Goal: Navigation & Orientation: Find specific page/section

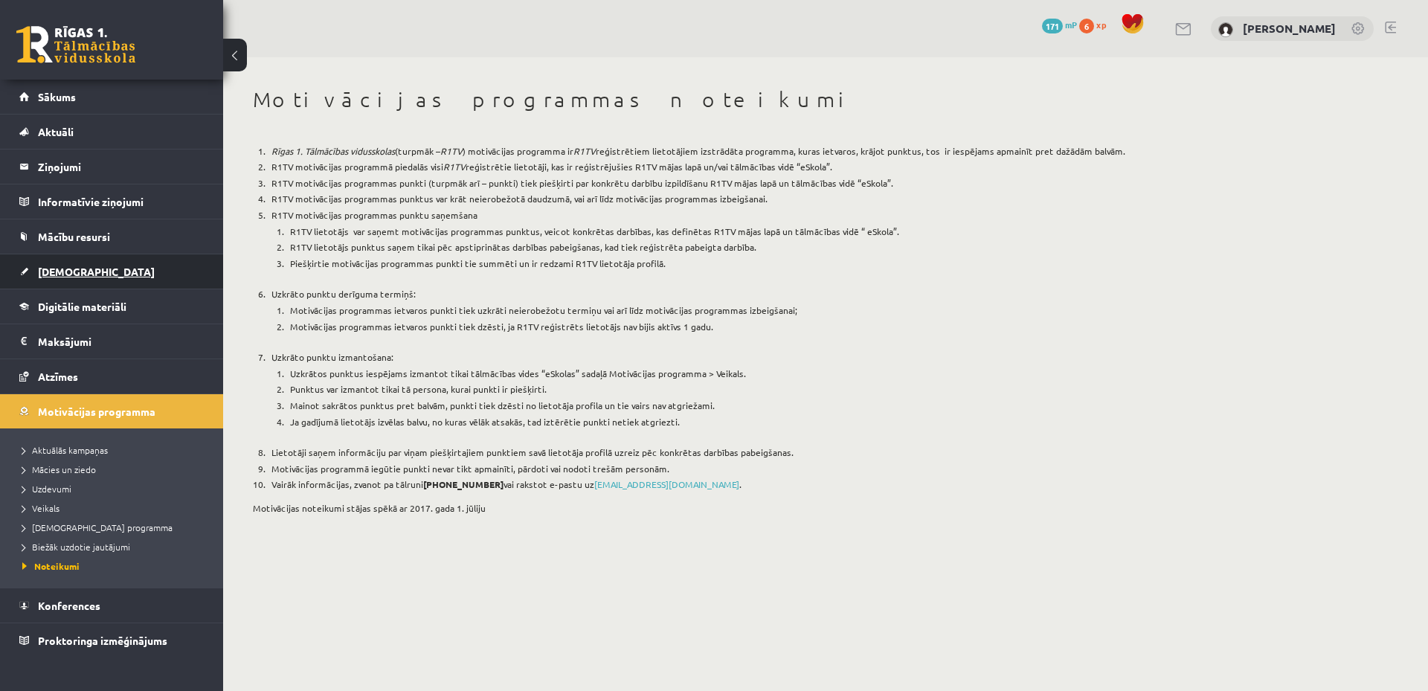
click at [141, 268] on link "[DEMOGRAPHIC_DATA]" at bounding box center [111, 271] width 185 height 34
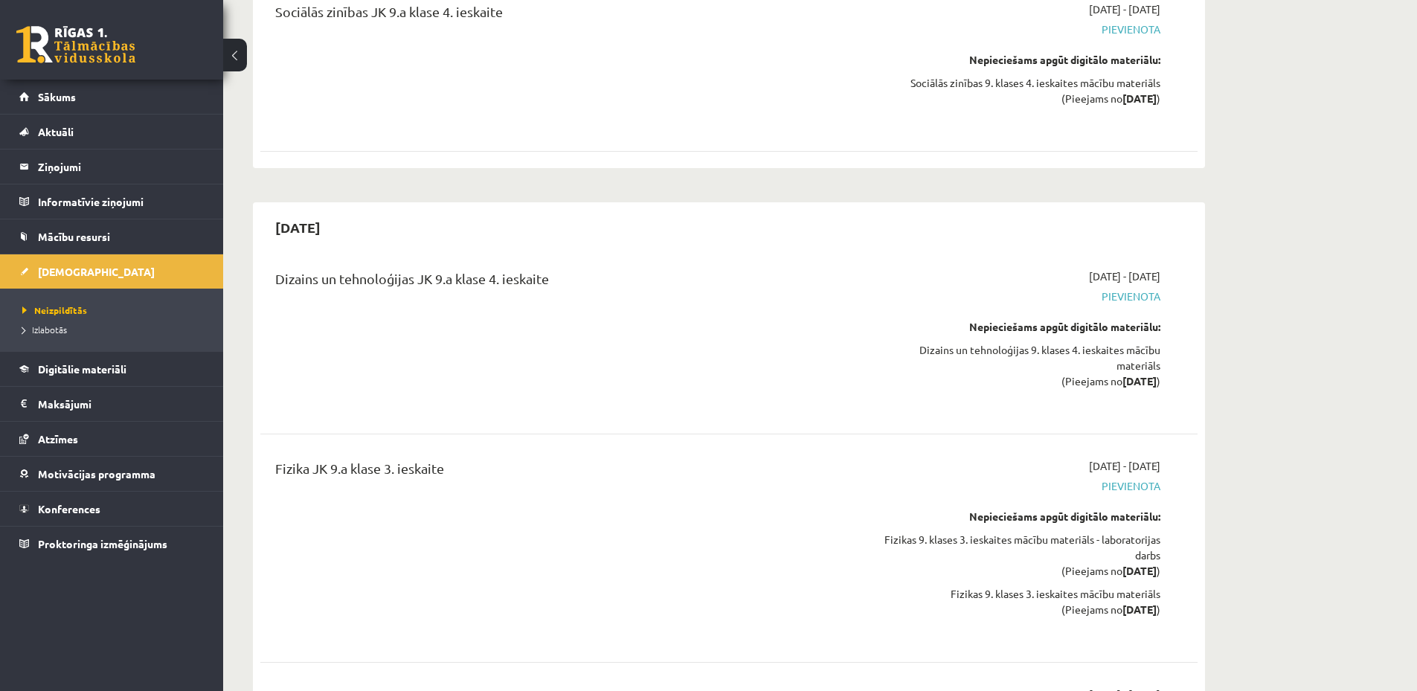
scroll to position [15598, 0]
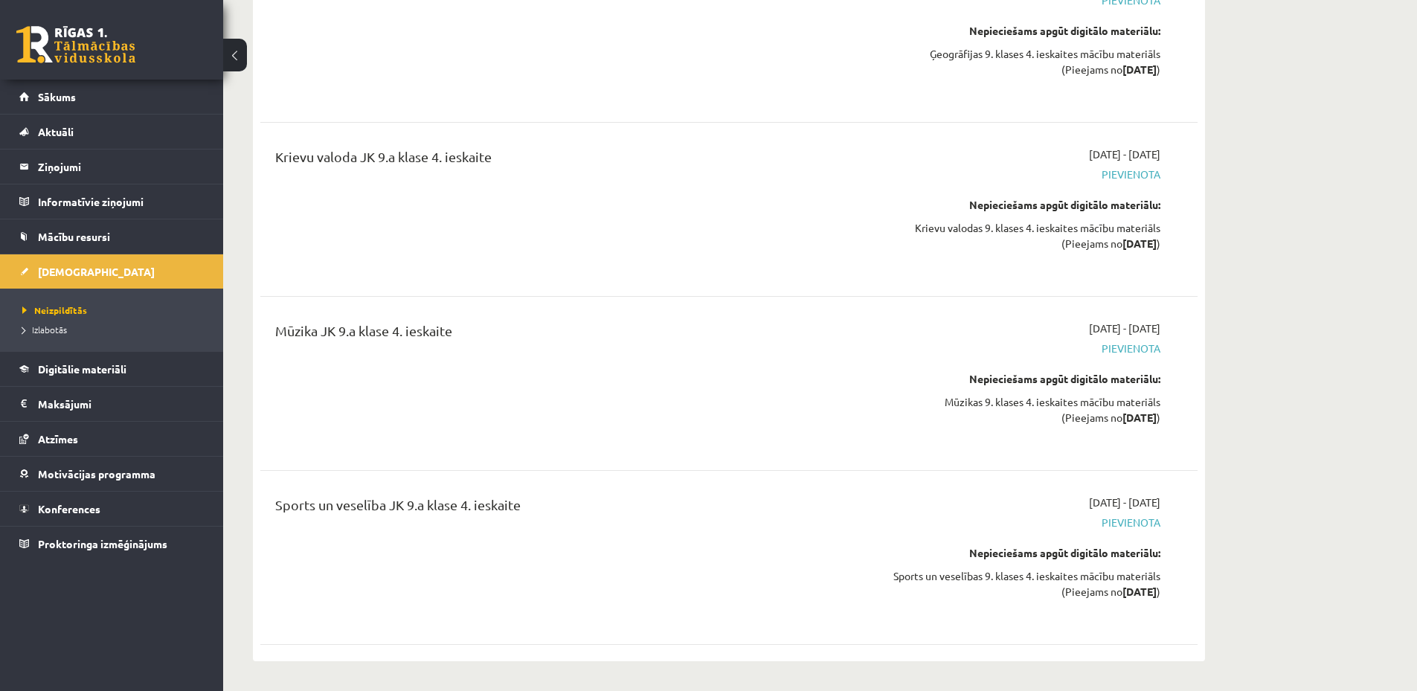
click at [84, 41] on link at bounding box center [75, 44] width 119 height 37
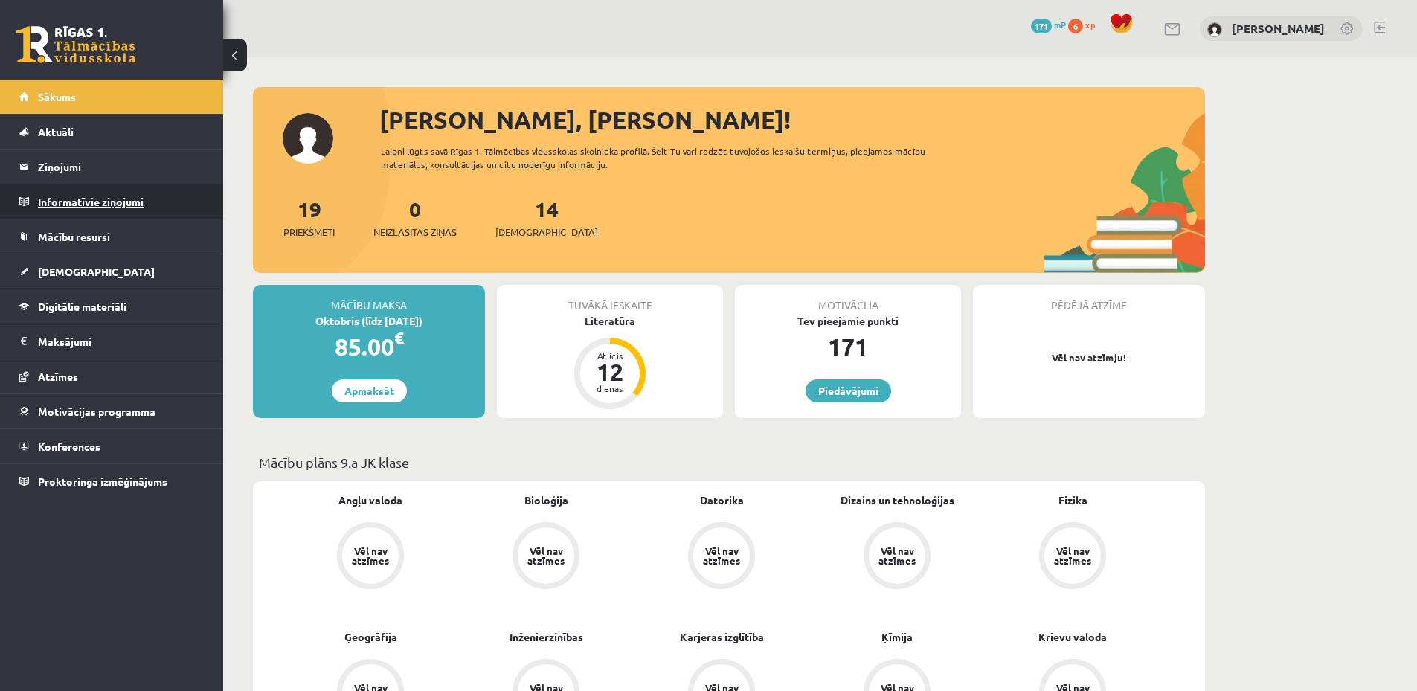
click at [143, 202] on legend "Informatīvie ziņojumi 0" at bounding box center [121, 201] width 167 height 34
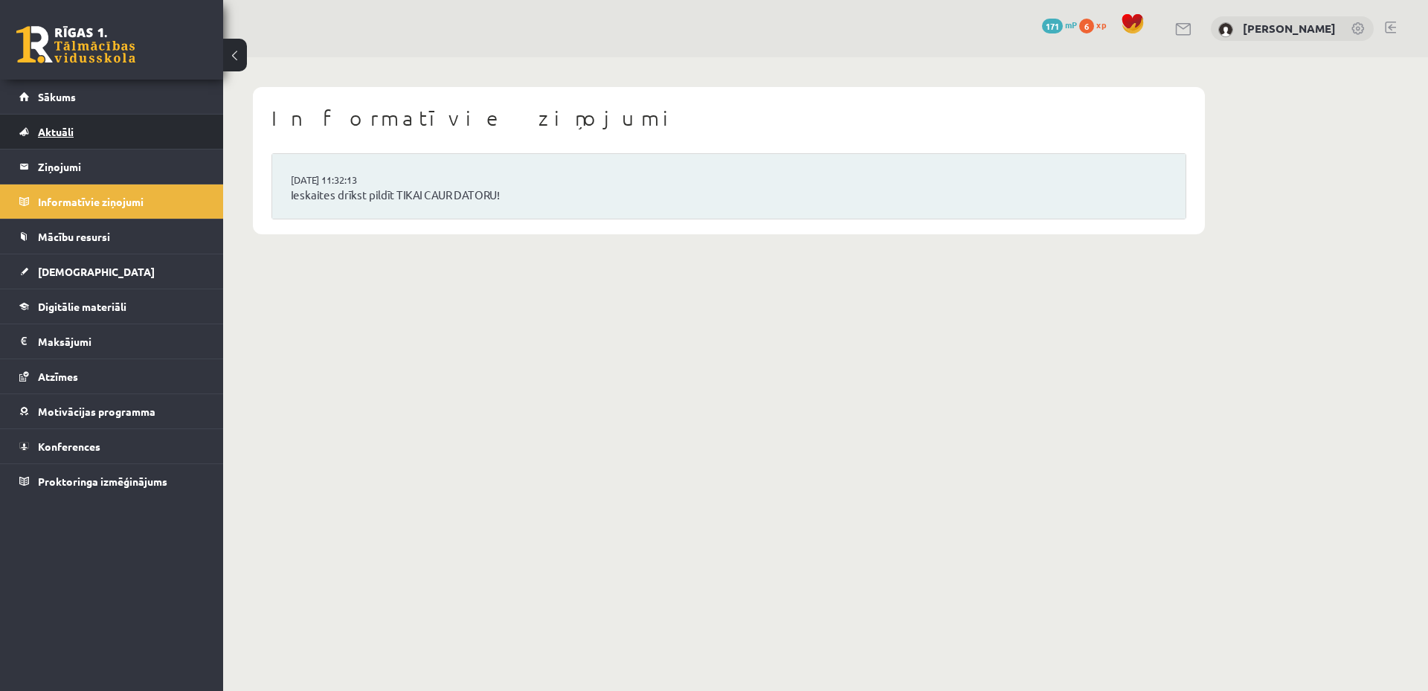
click at [87, 134] on link "Aktuāli" at bounding box center [111, 132] width 185 height 34
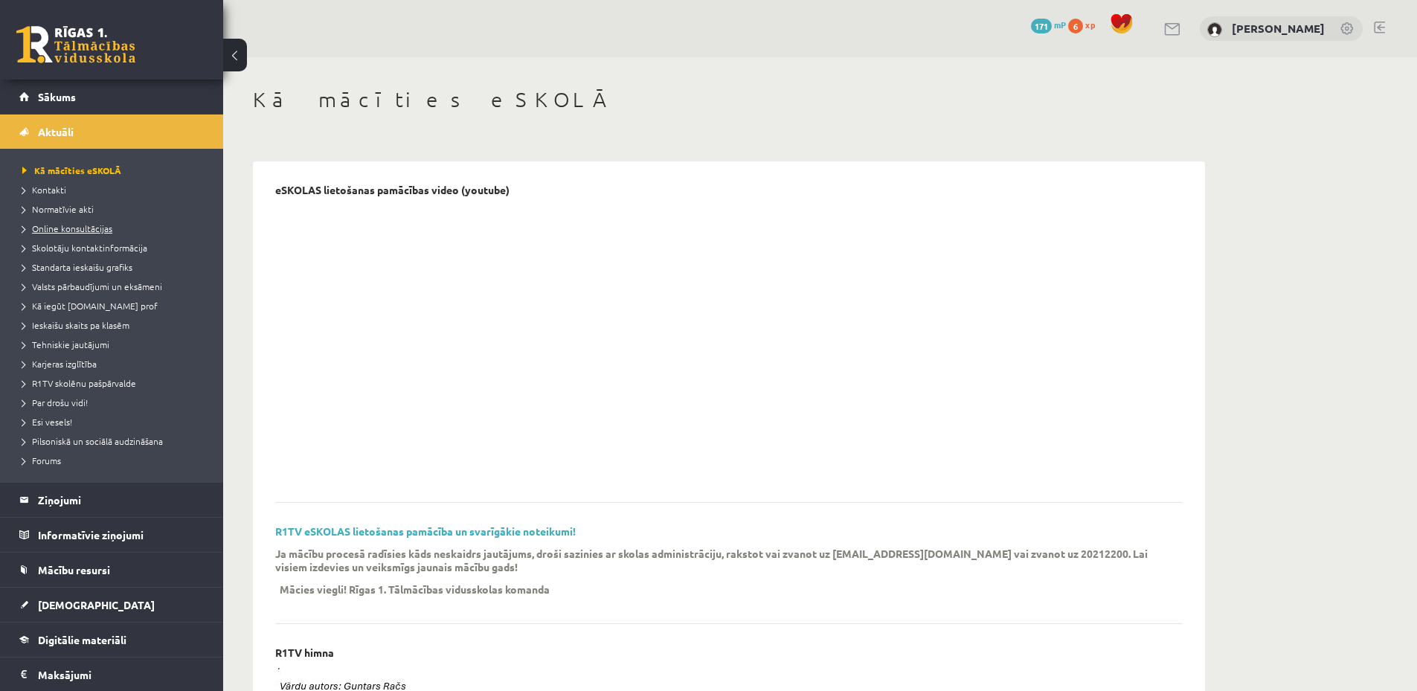
click at [88, 226] on span "Online konsultācijas" at bounding box center [67, 228] width 90 height 12
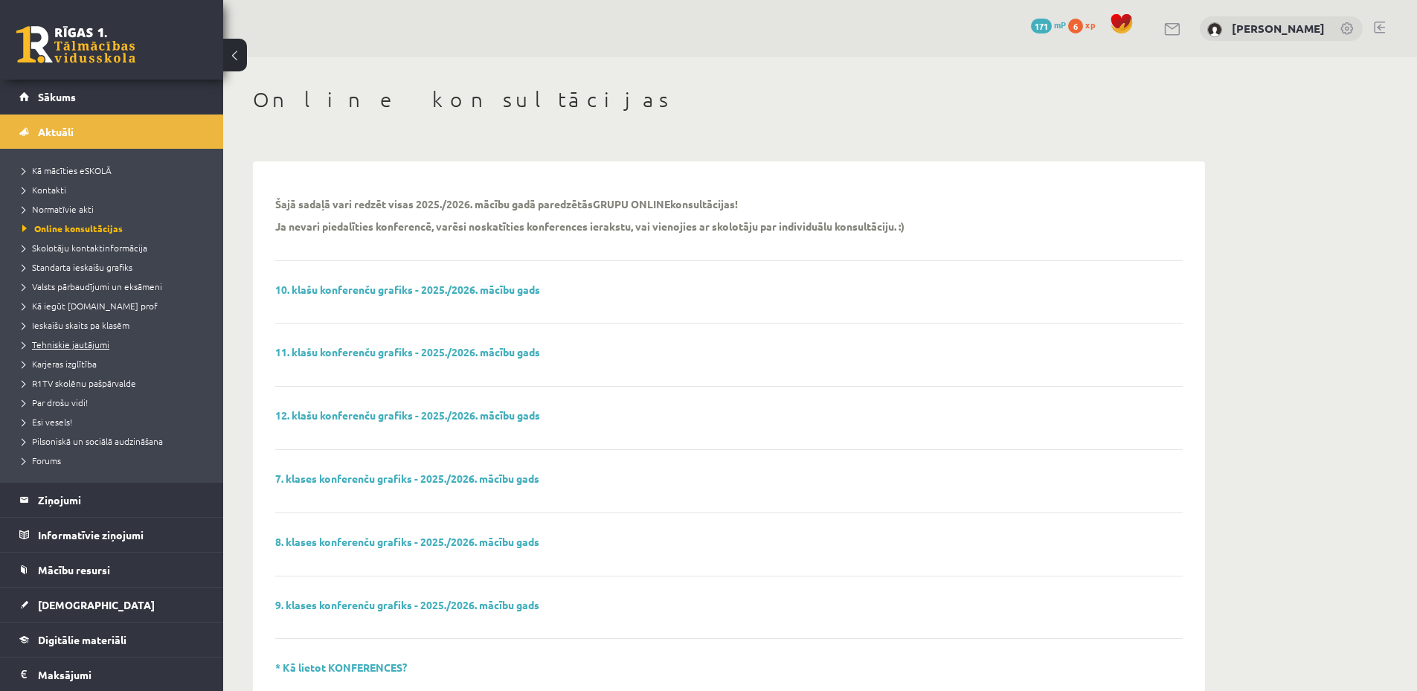
click at [78, 347] on span "Tehniskie jautājumi" at bounding box center [65, 344] width 87 height 12
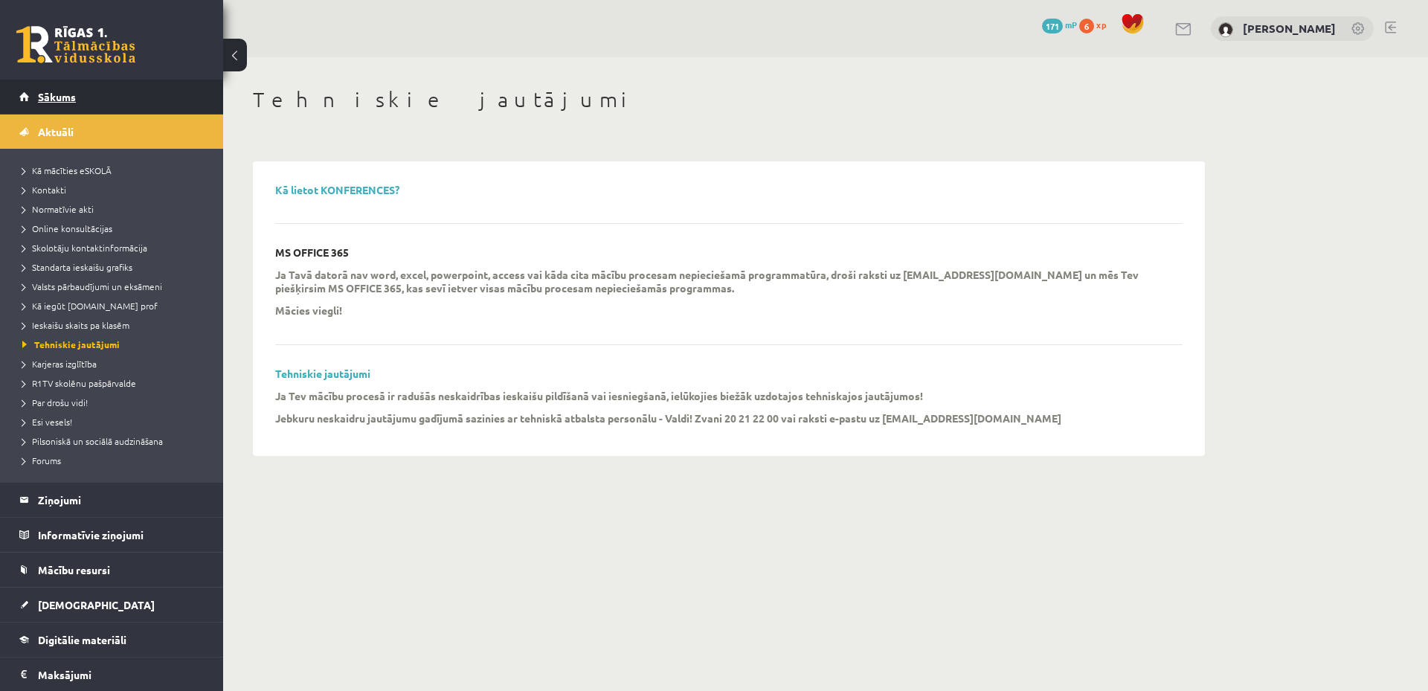
click at [90, 100] on link "Sākums" at bounding box center [111, 97] width 185 height 34
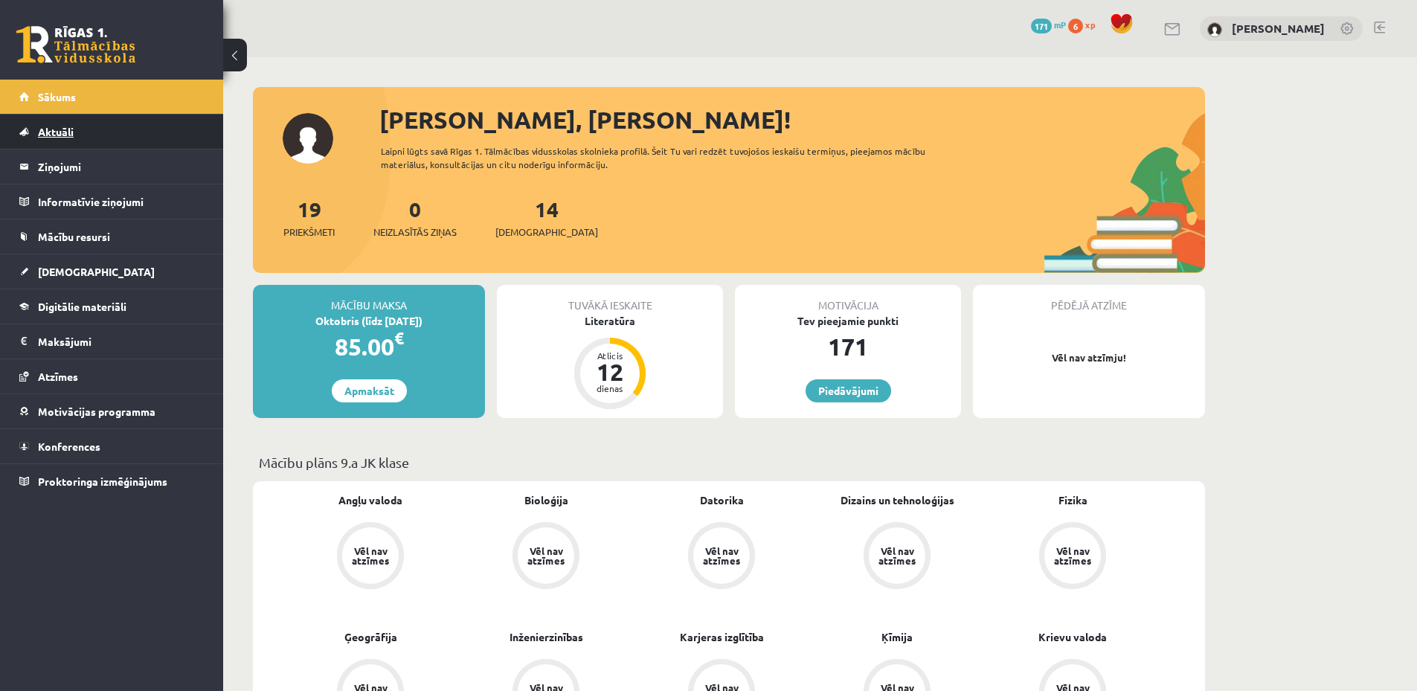
click at [172, 123] on link "Aktuāli" at bounding box center [111, 132] width 185 height 34
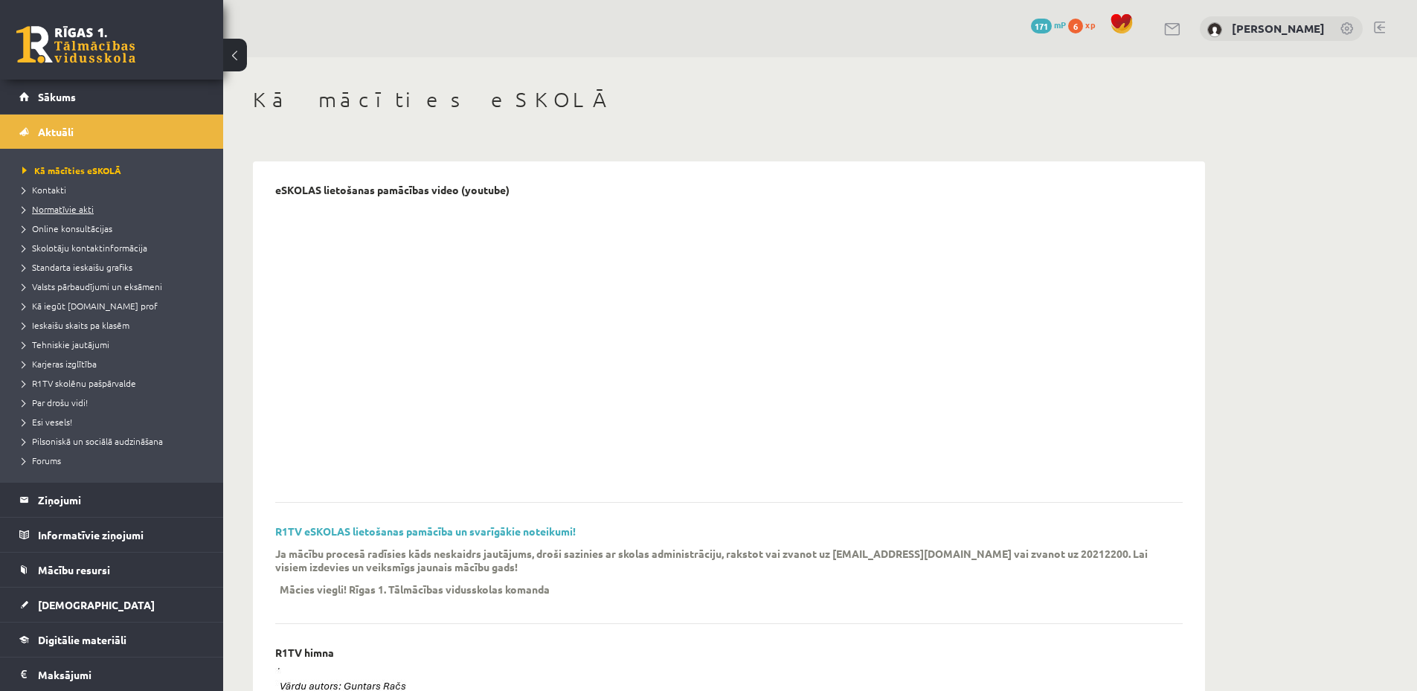
click at [77, 208] on span "Normatīvie akti" at bounding box center [57, 209] width 71 height 12
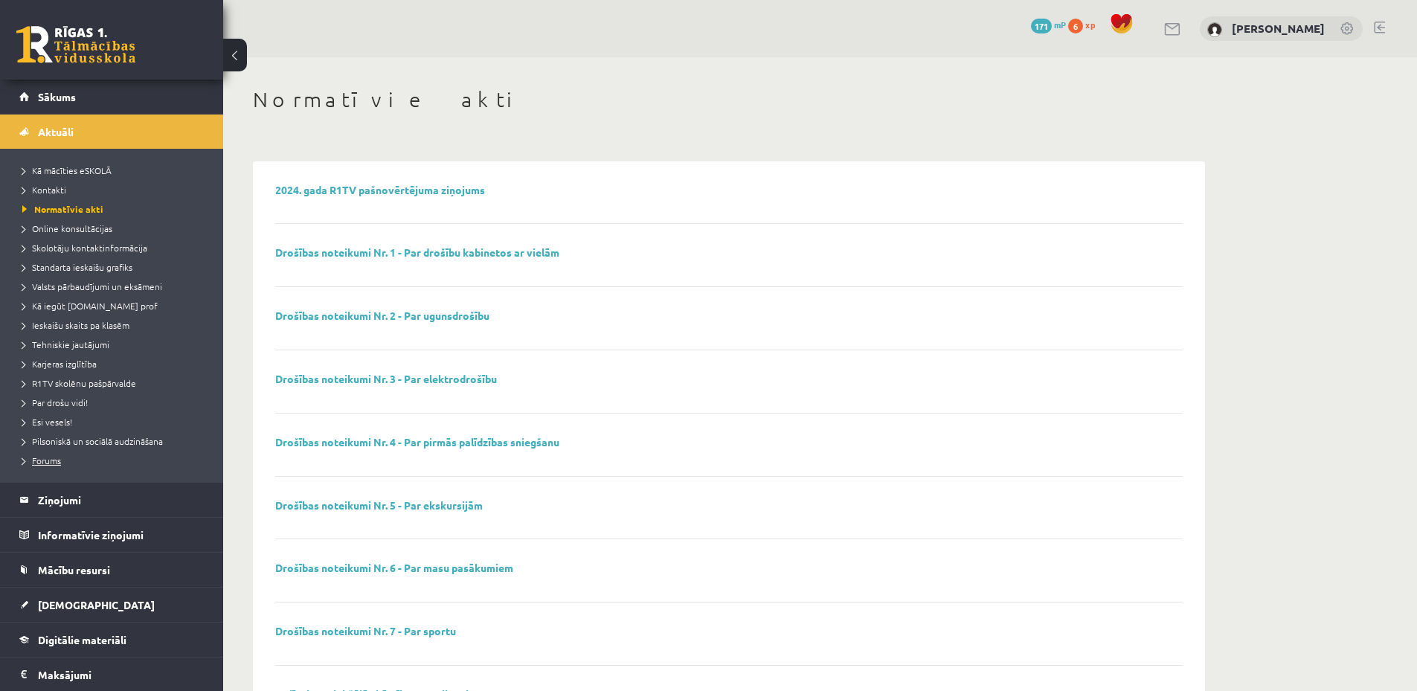
click at [49, 457] on span "Forums" at bounding box center [41, 460] width 39 height 12
click at [81, 362] on span "Karjeras izglītība" at bounding box center [59, 364] width 74 height 12
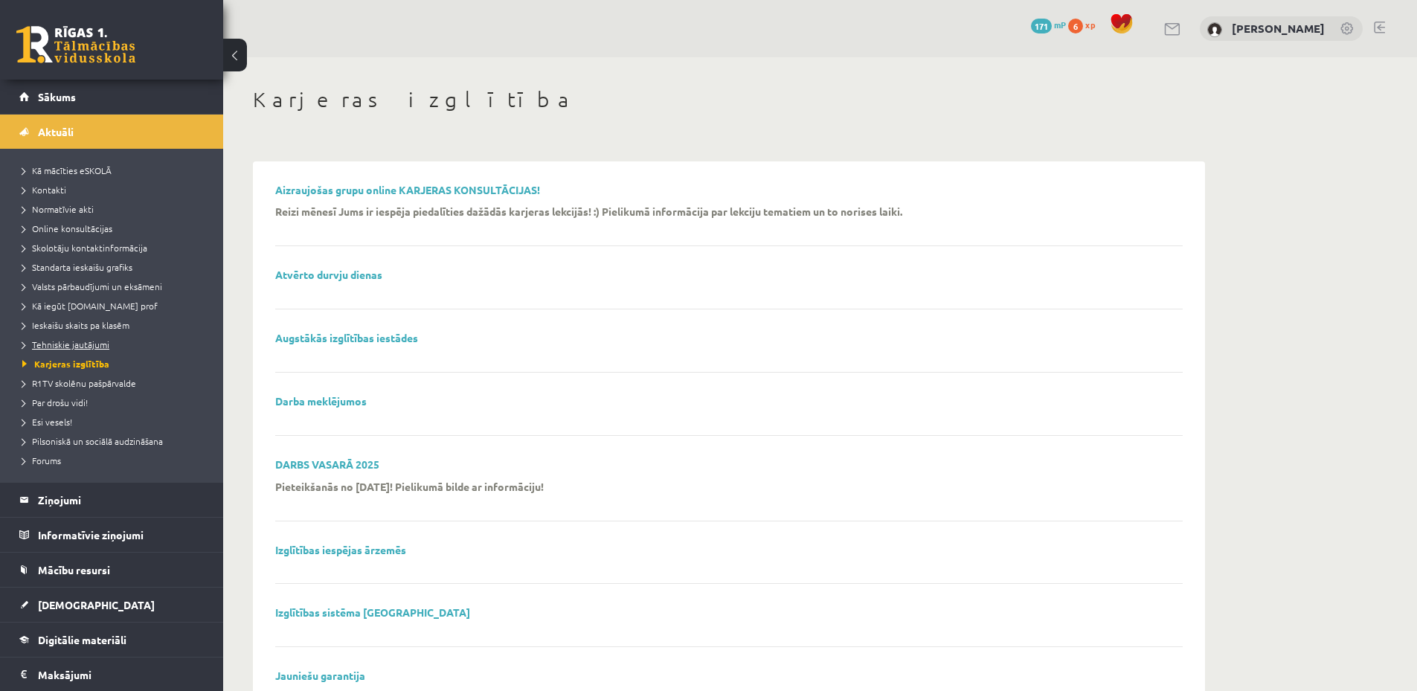
click at [70, 343] on span "Tehniskie jautājumi" at bounding box center [65, 344] width 87 height 12
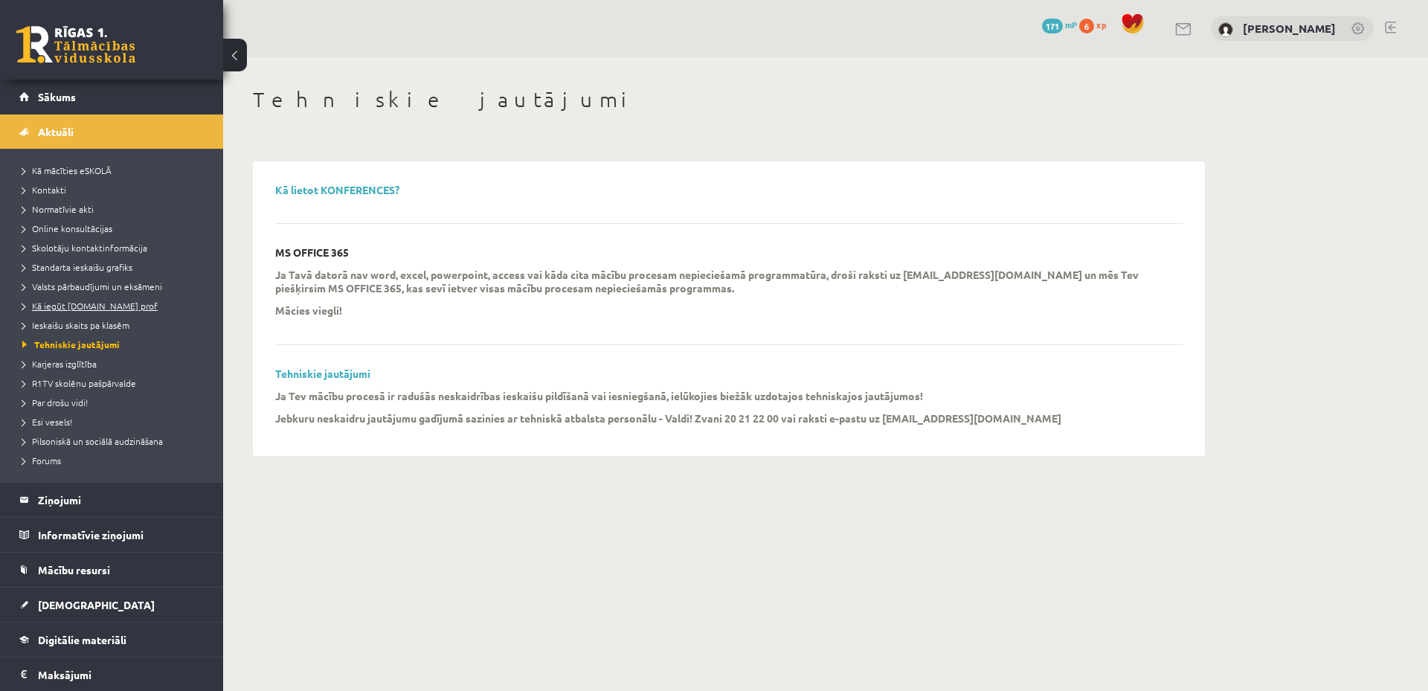
scroll to position [141, 0]
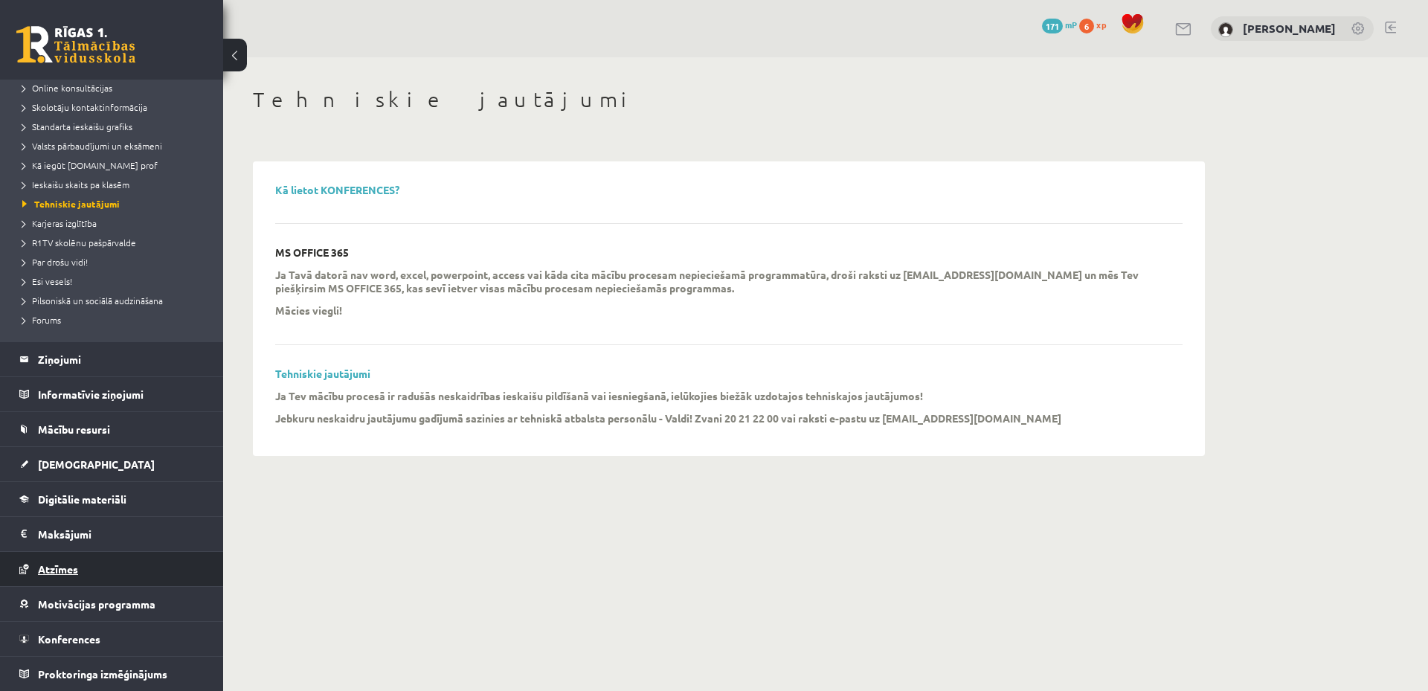
click at [123, 565] on link "Atzīmes" at bounding box center [111, 569] width 185 height 34
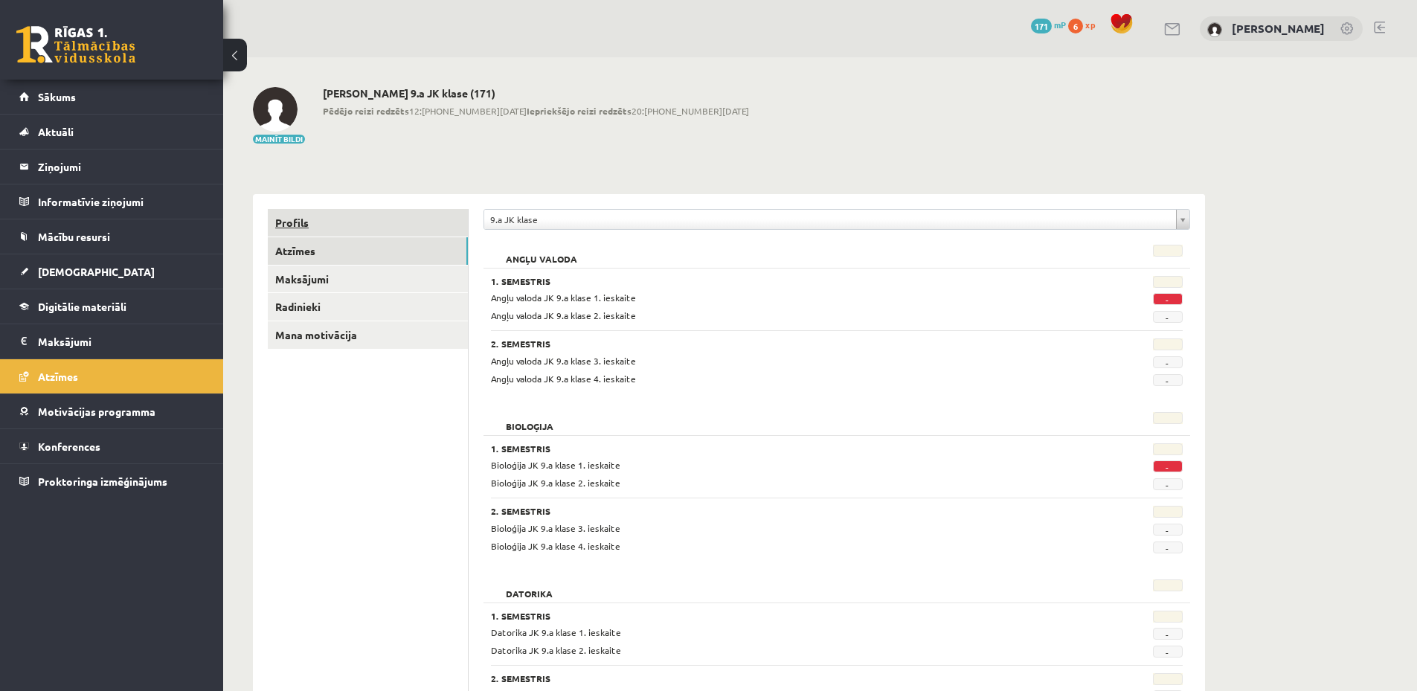
click at [355, 222] on link "Profils" at bounding box center [368, 223] width 200 height 28
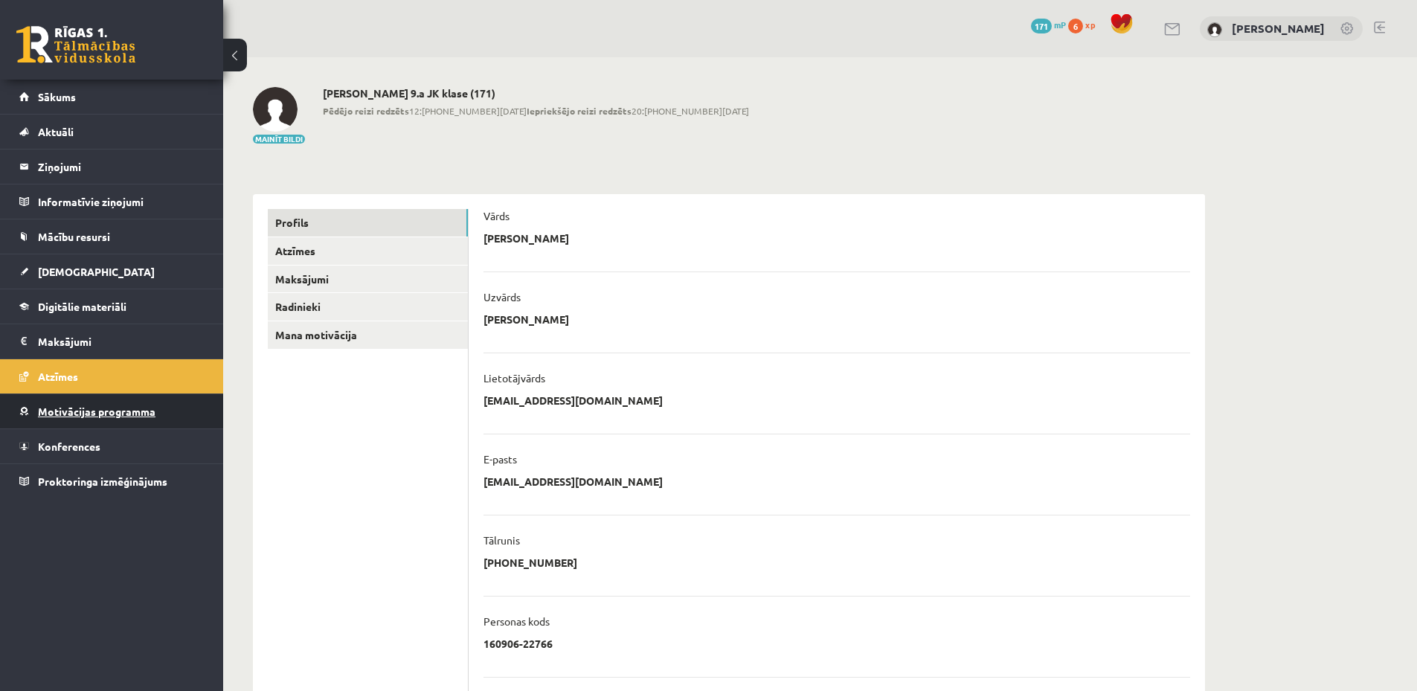
click at [154, 405] on link "Motivācijas programma" at bounding box center [111, 411] width 185 height 34
